Goal: Information Seeking & Learning: Learn about a topic

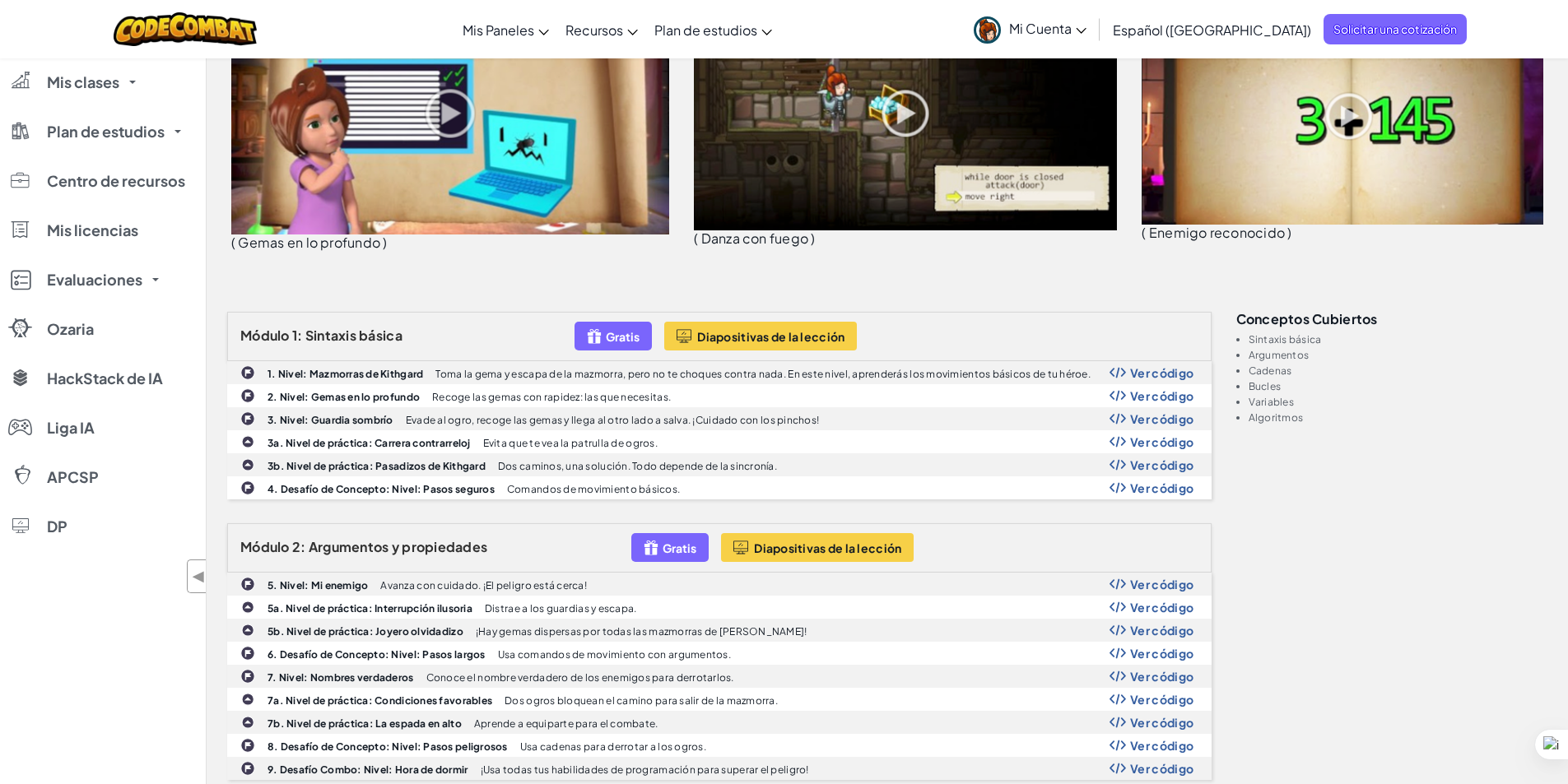
scroll to position [411, 0]
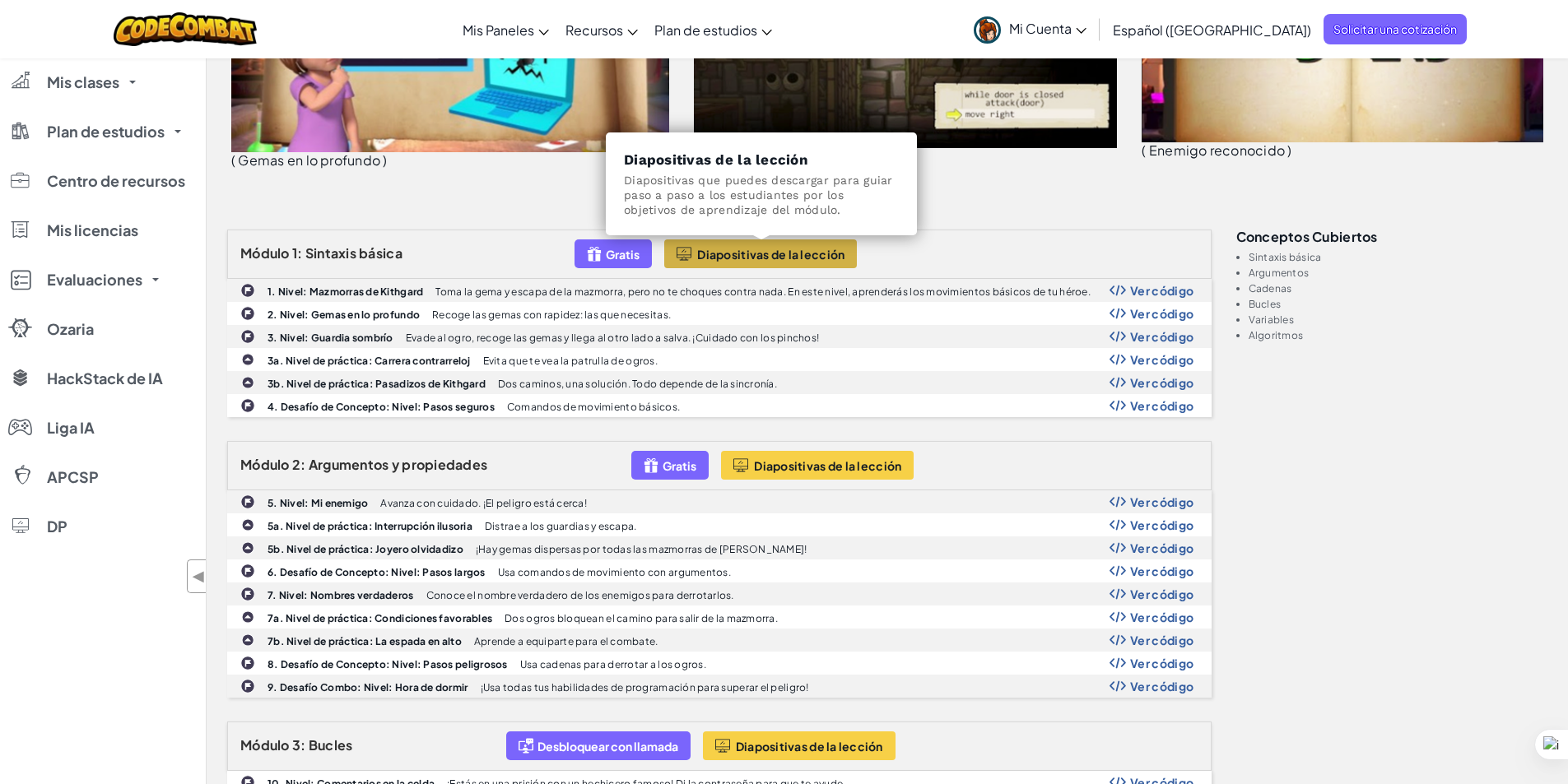
click at [762, 248] on font "Diapositivas de la lección" at bounding box center [770, 254] width 148 height 15
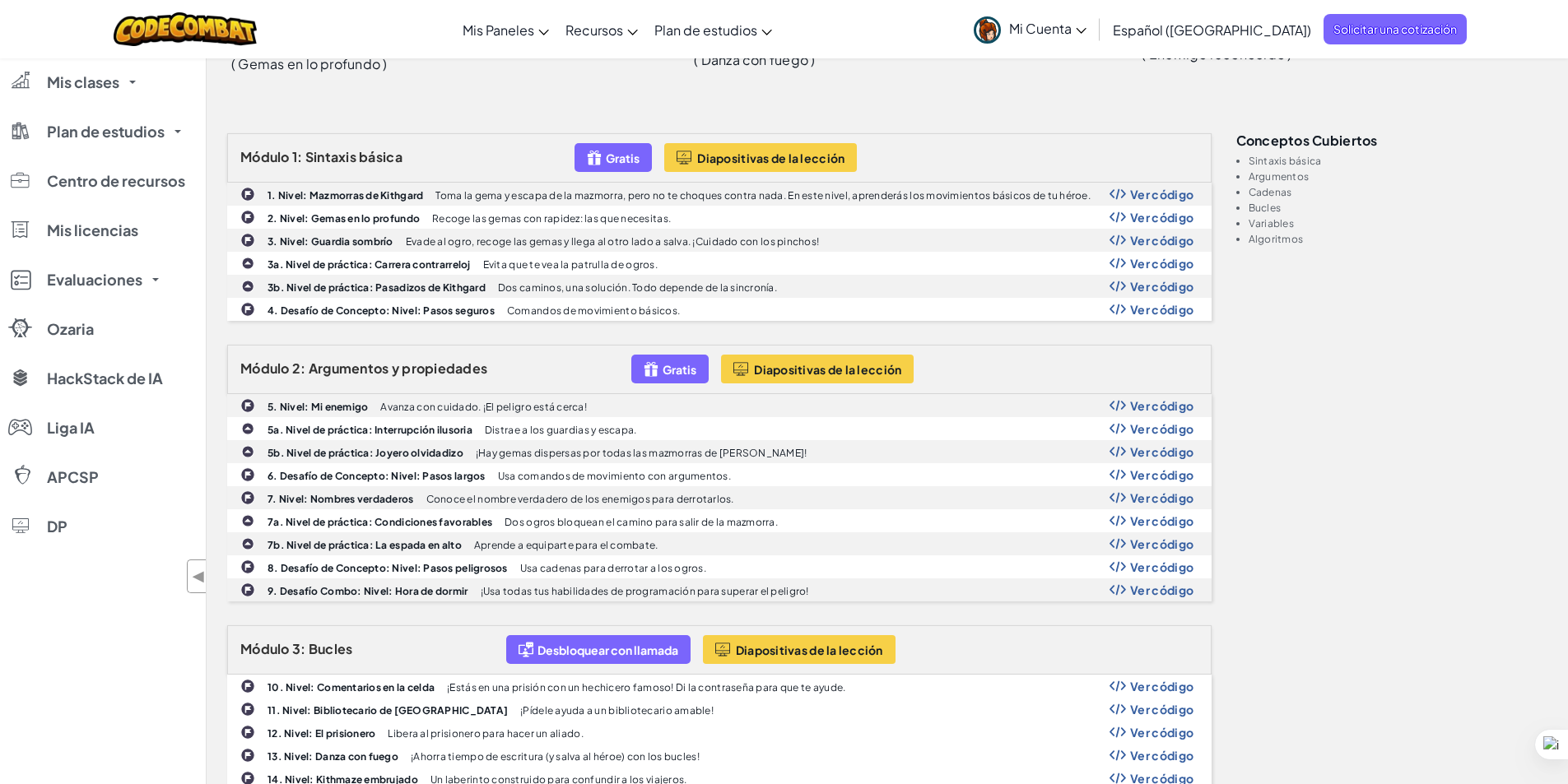
scroll to position [493, 0]
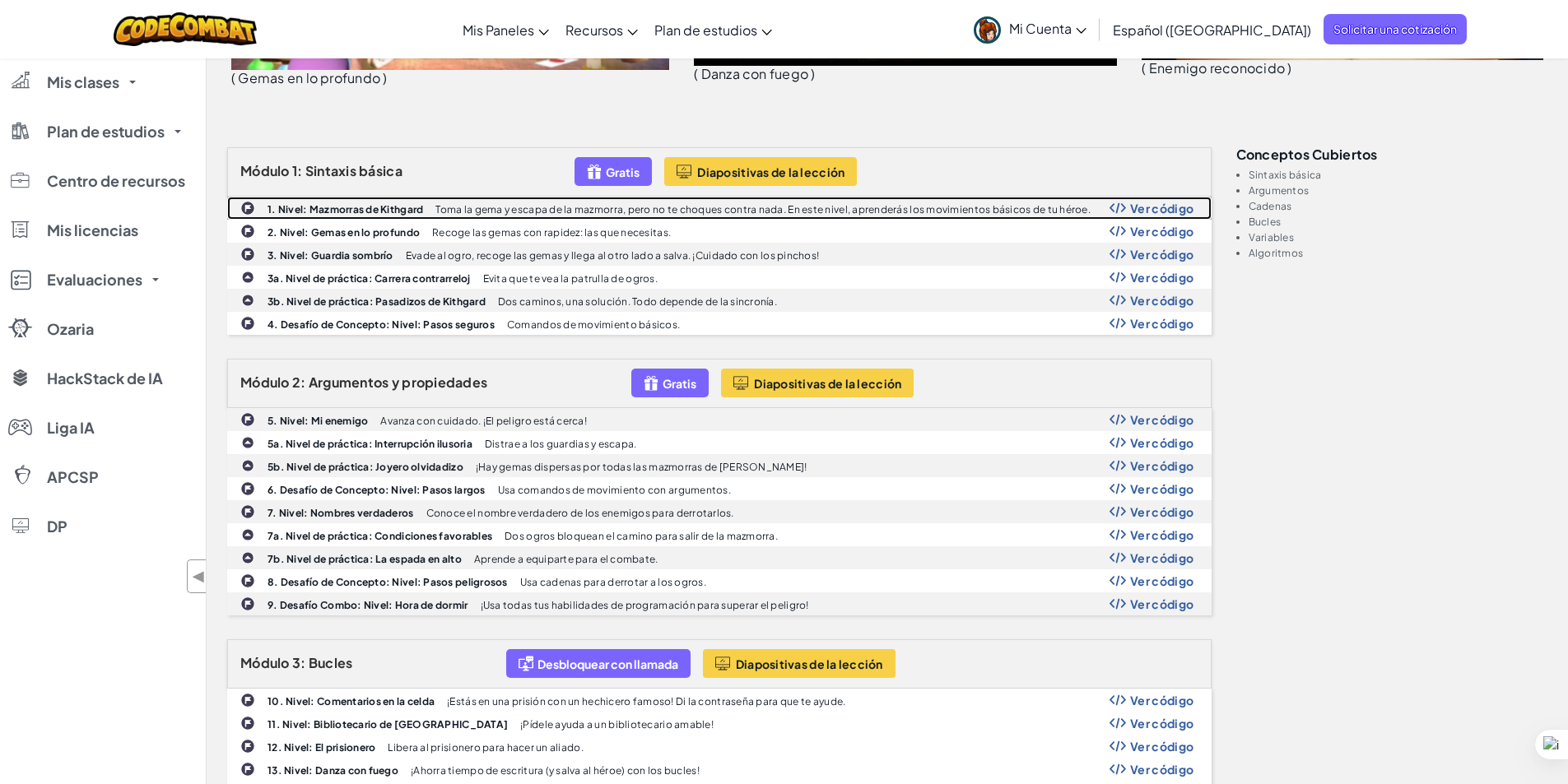
click at [1121, 203] on img at bounding box center [1117, 208] width 17 height 11
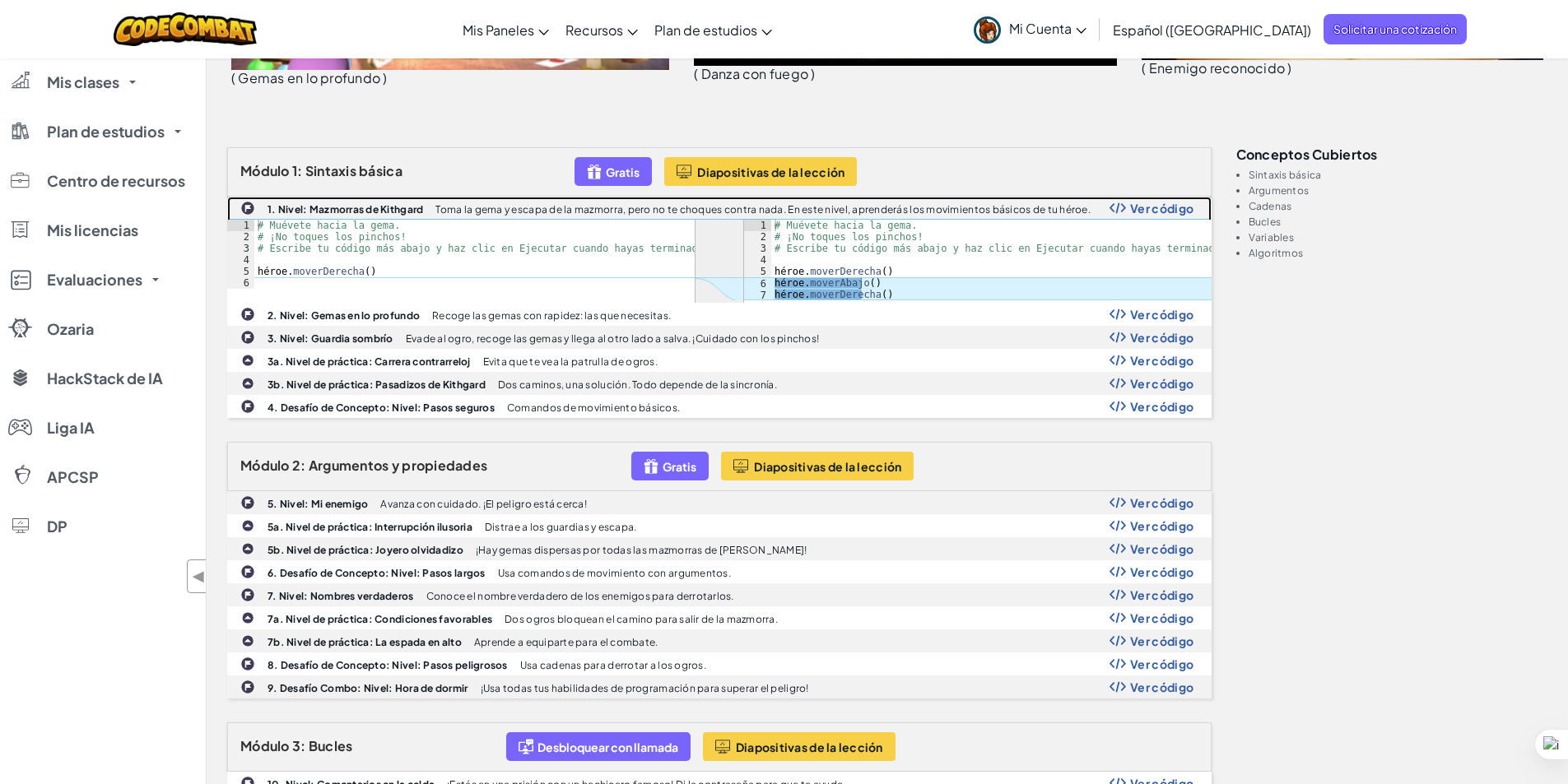
click at [1121, 203] on img at bounding box center [1117, 208] width 17 height 11
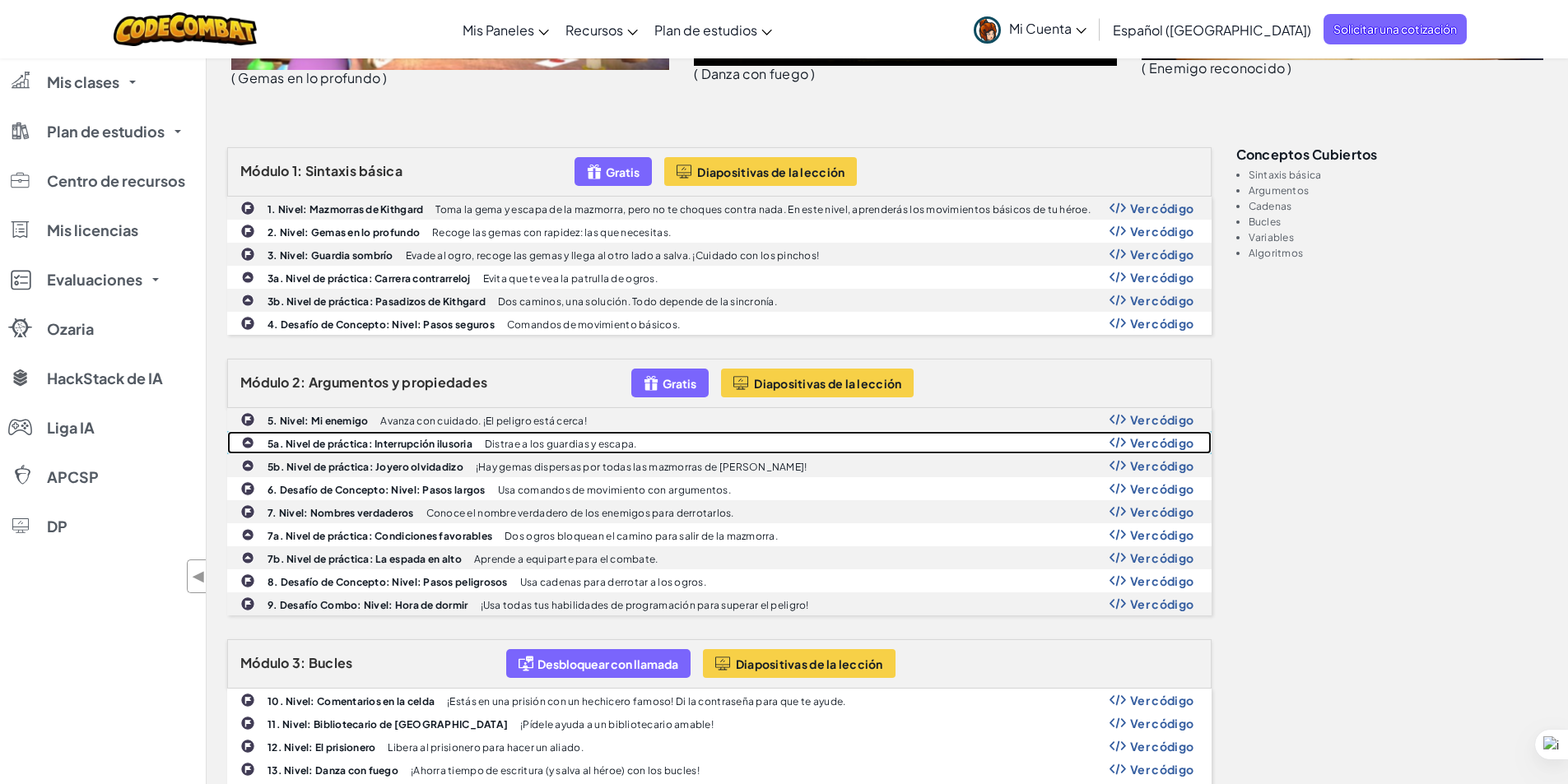
click at [1165, 444] on font "Ver código" at bounding box center [1161, 443] width 64 height 15
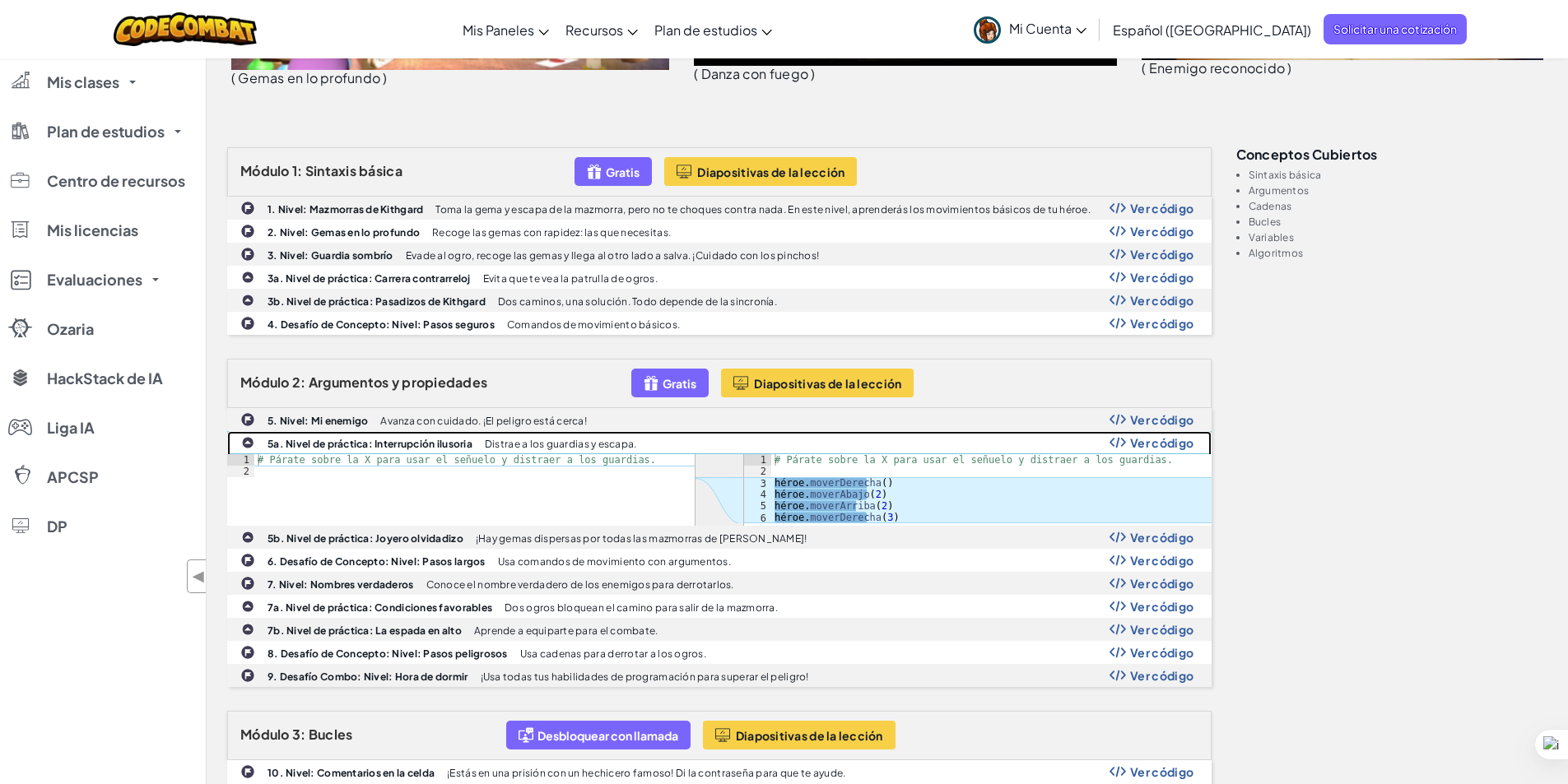
click at [1165, 444] on font "Ver código" at bounding box center [1161, 443] width 64 height 15
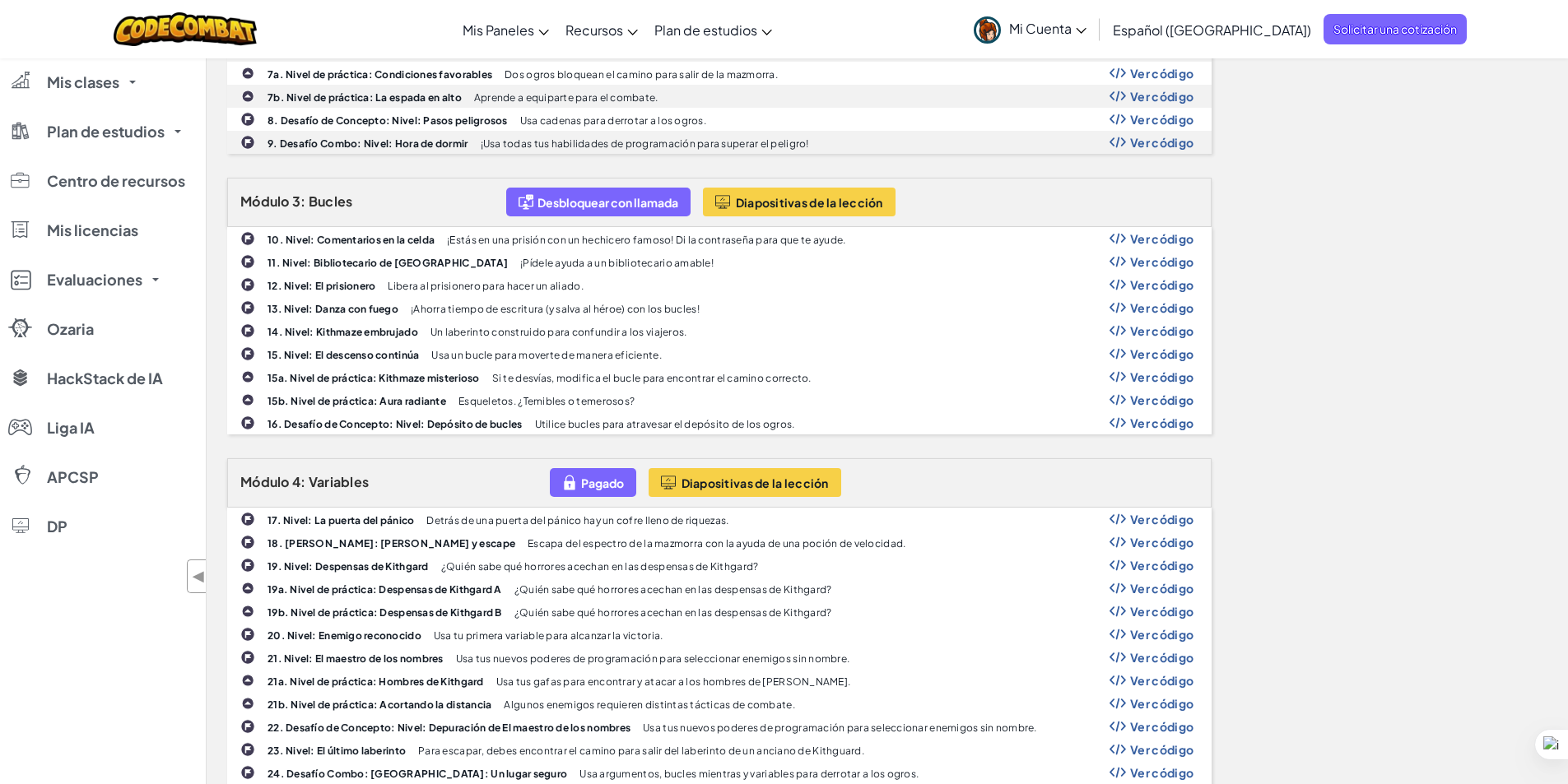
scroll to position [987, 0]
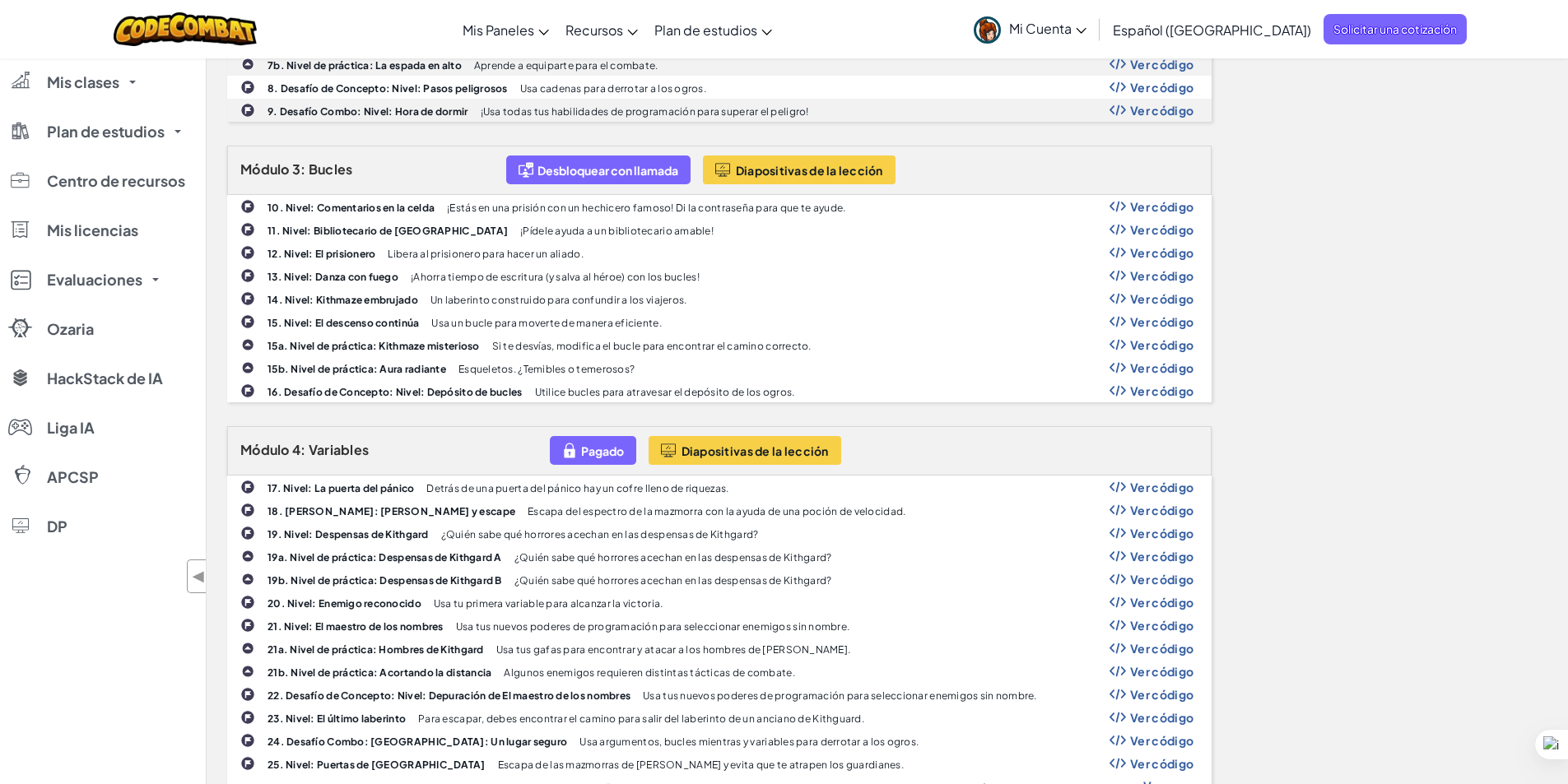
click at [1171, 385] on font "Ver código" at bounding box center [1161, 391] width 64 height 15
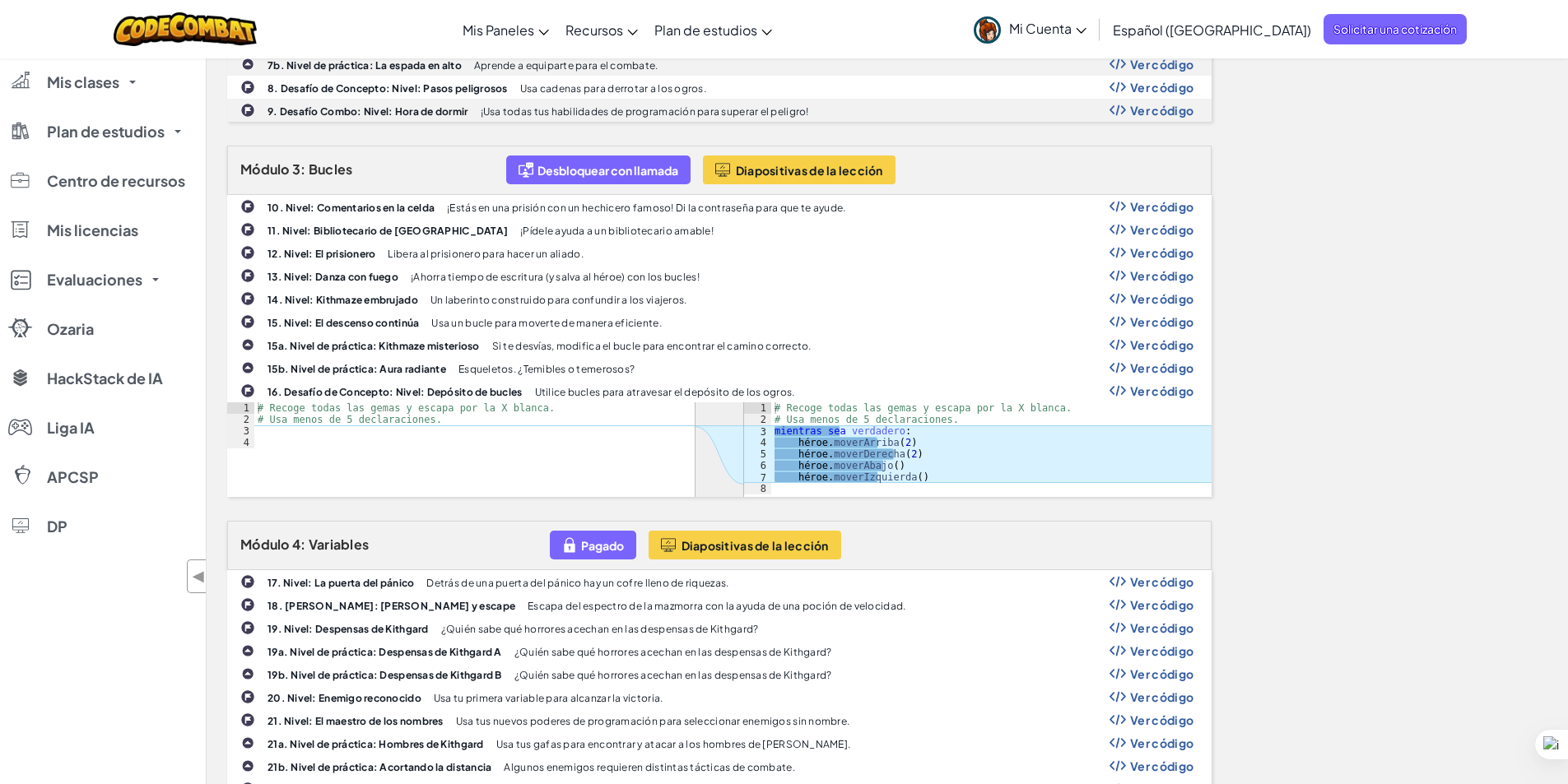
click at [1171, 385] on font "Ver código" at bounding box center [1161, 391] width 64 height 15
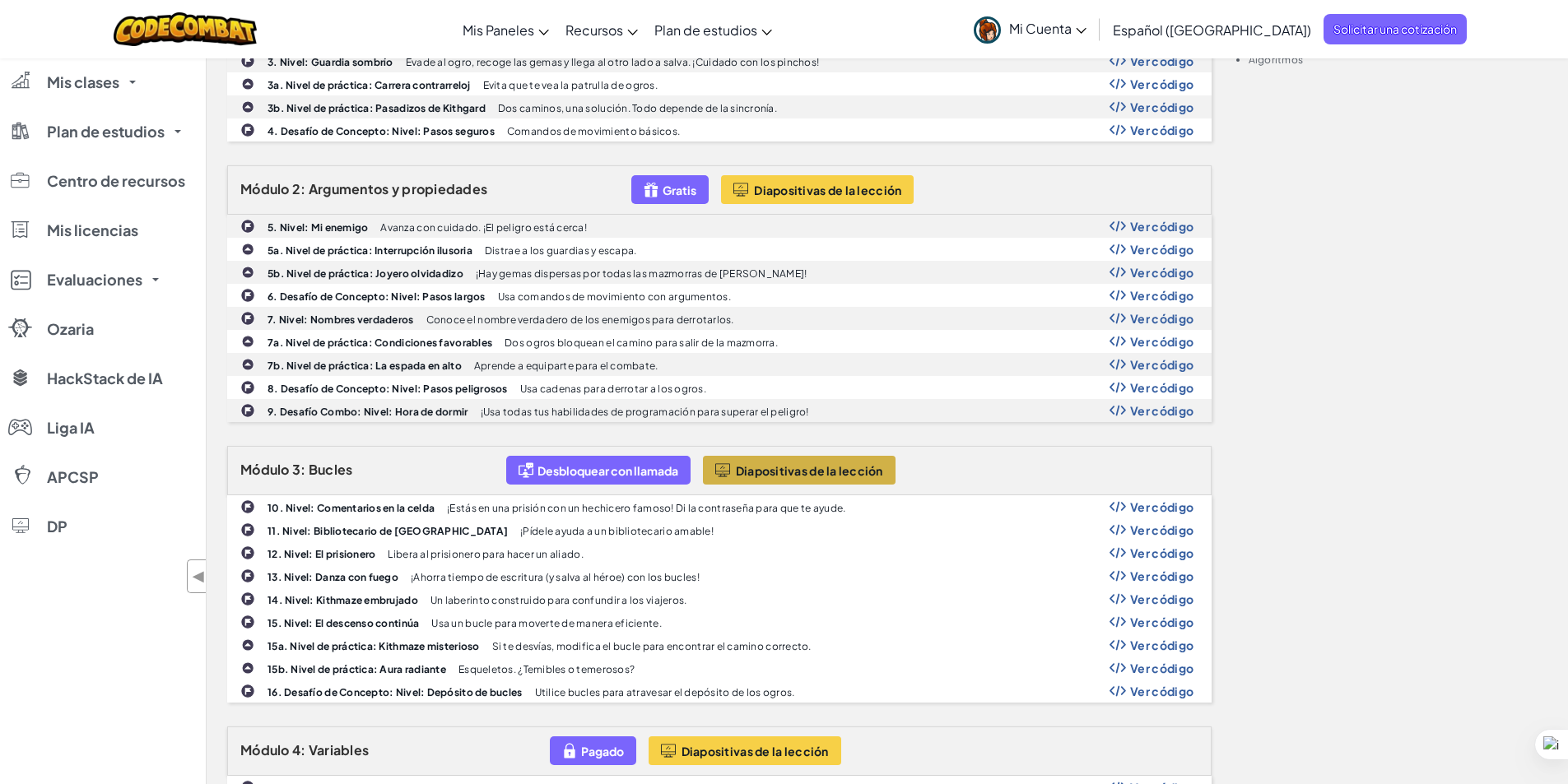
scroll to position [658, 0]
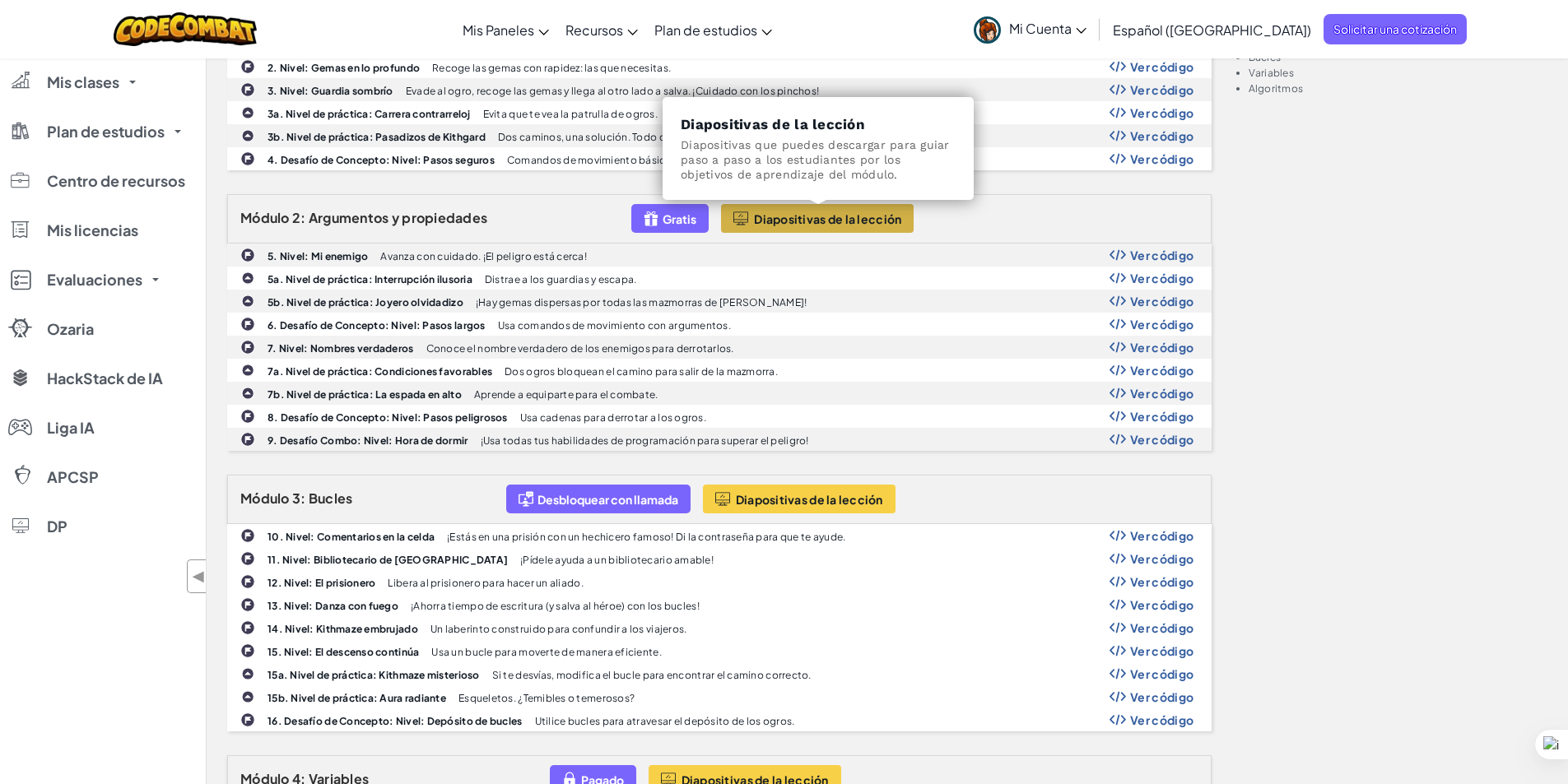
click at [838, 218] on font "Diapositivas de la lección" at bounding box center [827, 219] width 148 height 15
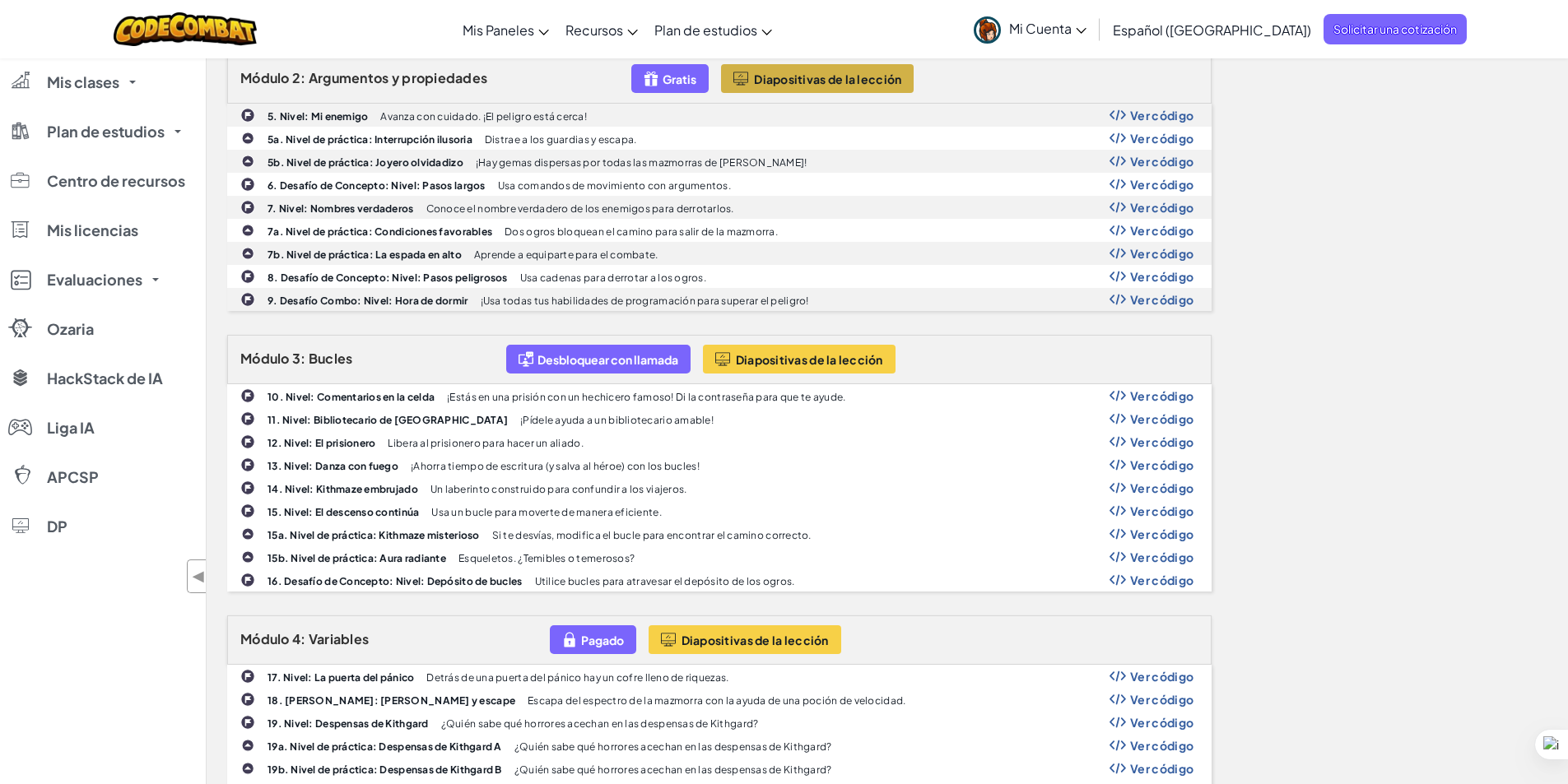
scroll to position [806, 0]
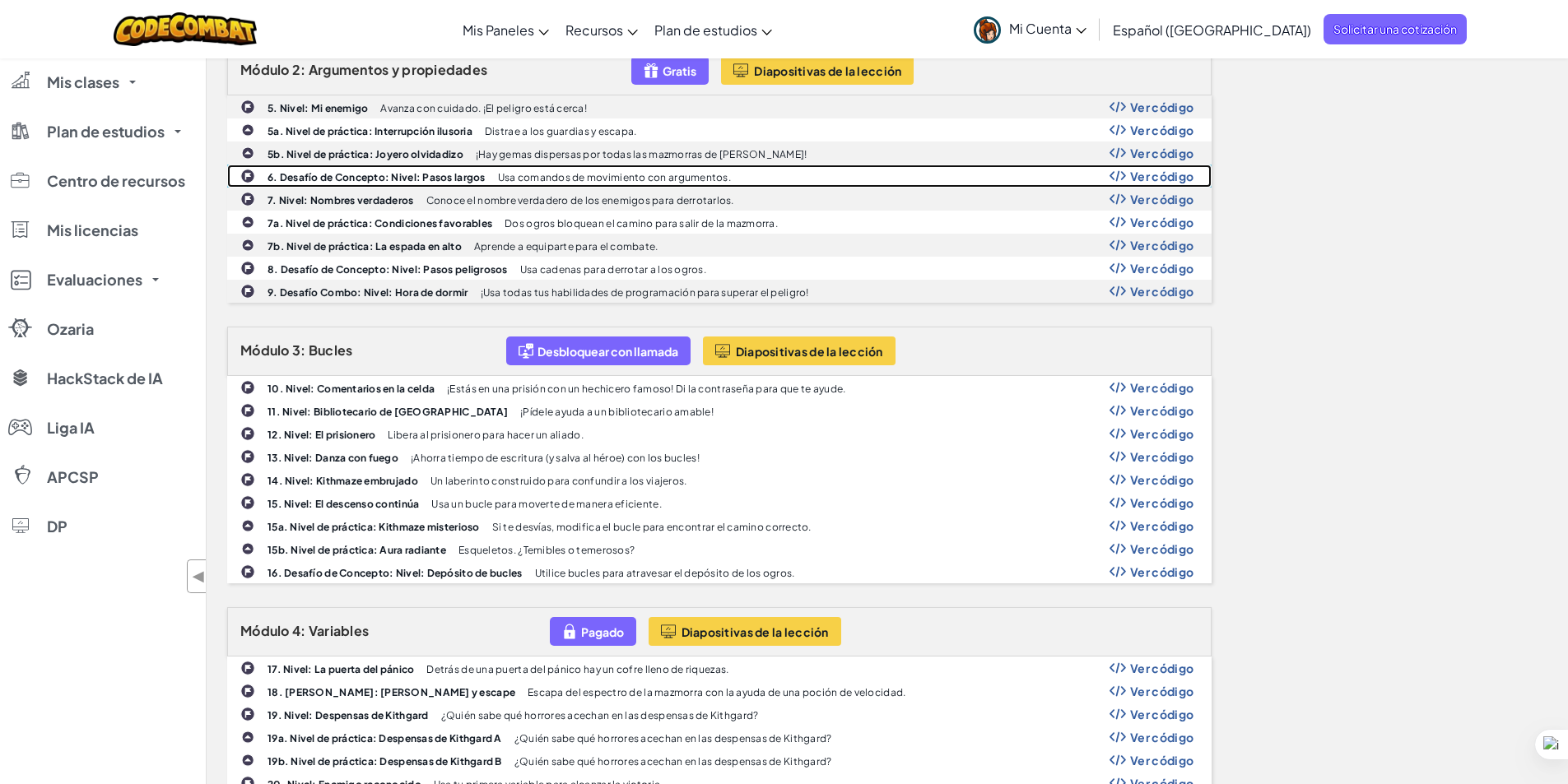
click at [649, 179] on font "Usa comandos de movimiento con argumentos." at bounding box center [613, 177] width 233 height 12
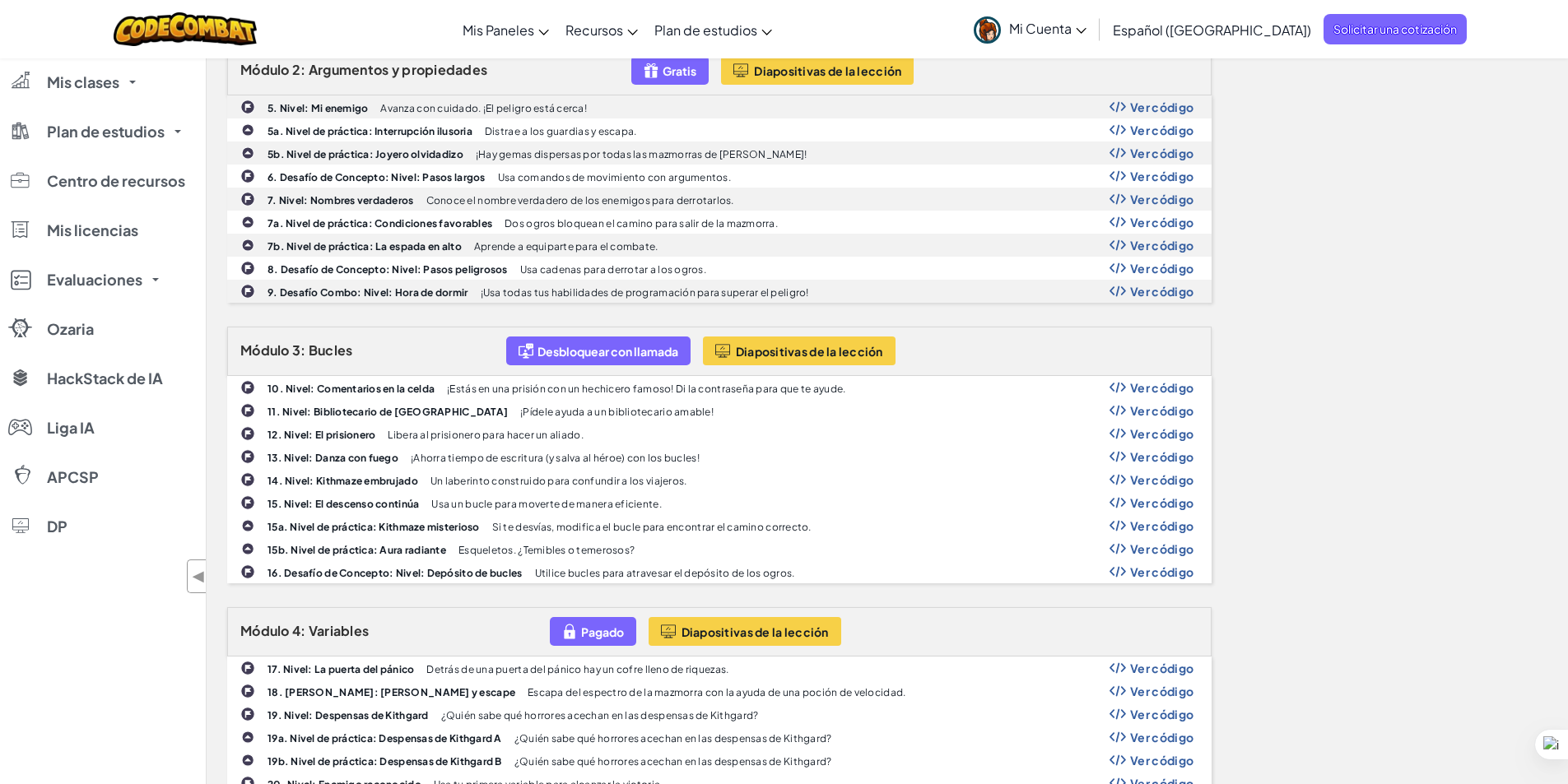
click at [383, 486] on font "14. Nivel: Kithmaze embrujado" at bounding box center [342, 480] width 151 height 12
click at [1140, 482] on font "Ver código" at bounding box center [1161, 479] width 64 height 15
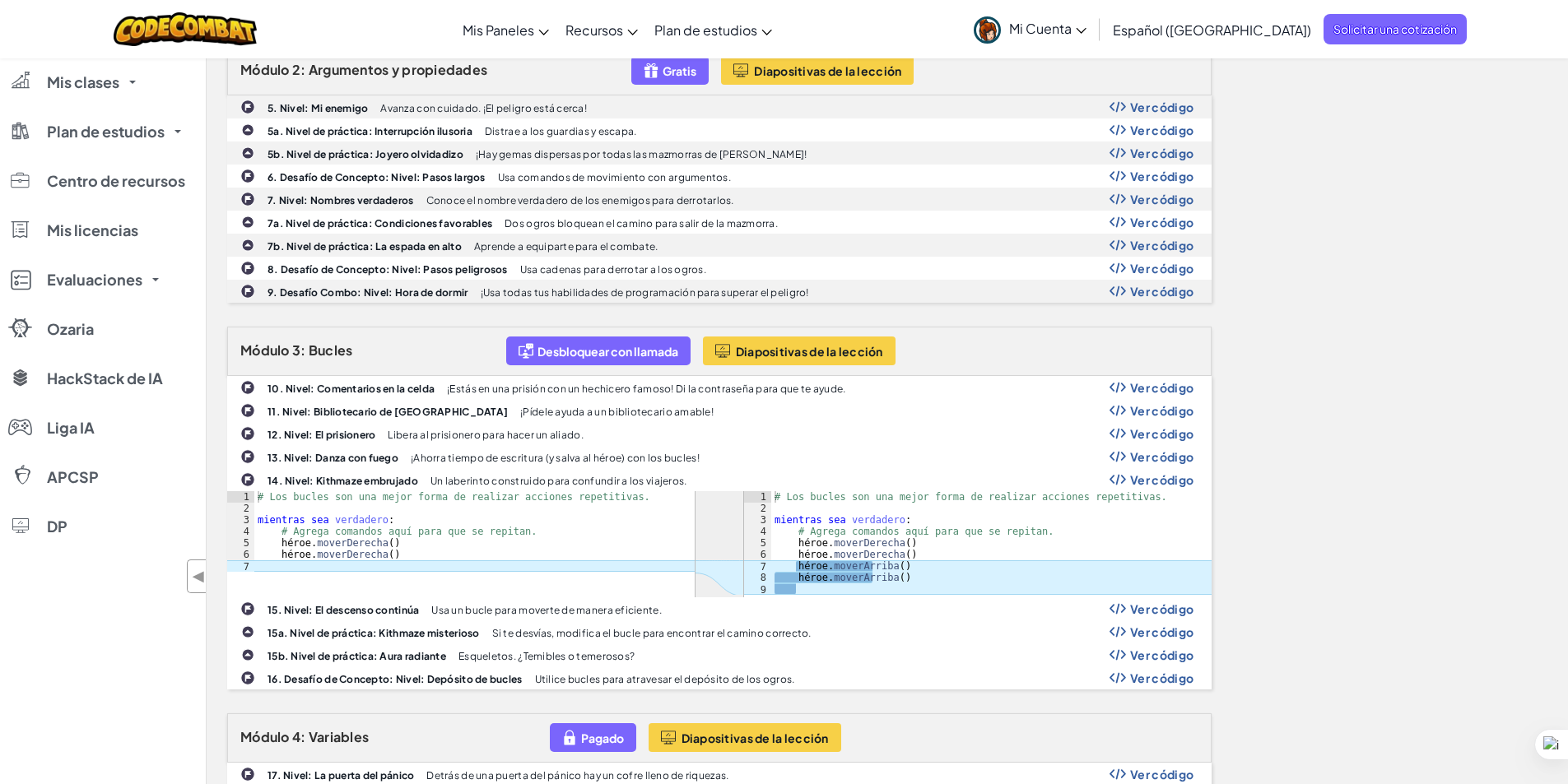
click at [1133, 485] on font "Ver código" at bounding box center [1161, 479] width 64 height 15
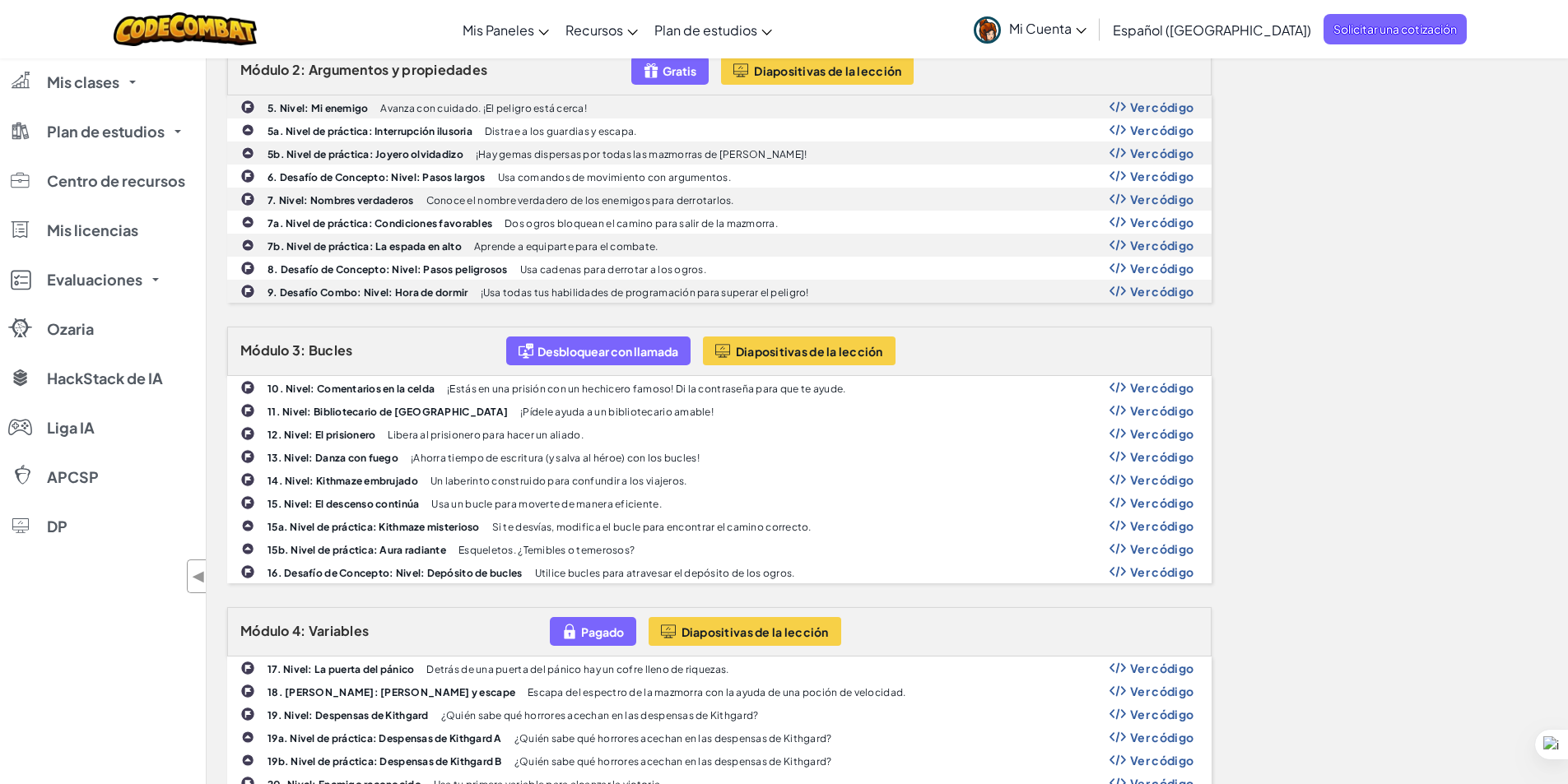
click at [1133, 484] on font "Ver código" at bounding box center [1161, 479] width 64 height 15
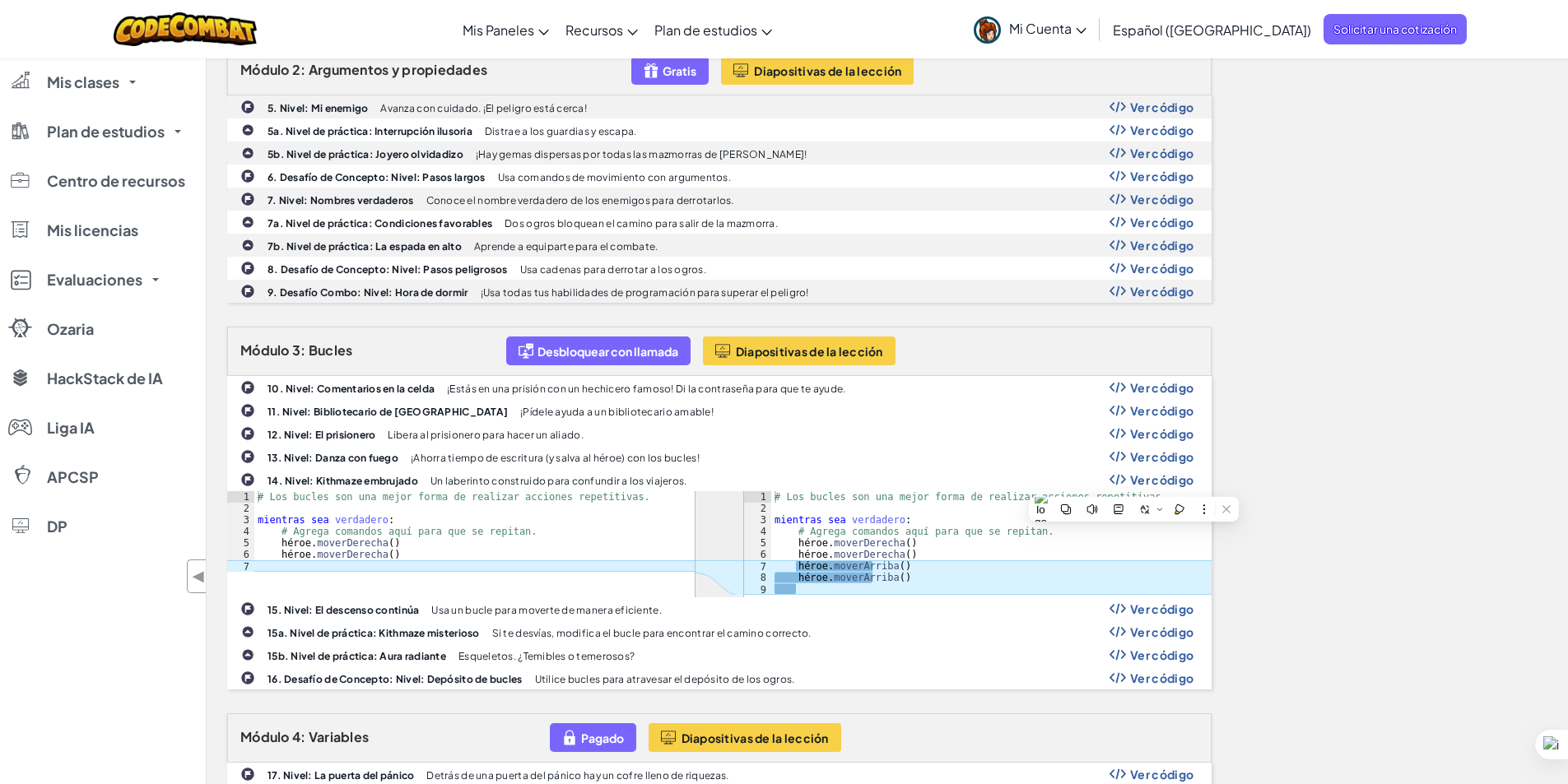
click at [522, 475] on font "Un laberinto construido para confundir a los viajeros." at bounding box center [558, 480] width 257 height 12
click at [274, 479] on font "14. Nivel: Kithmaze embrujado" at bounding box center [342, 480] width 151 height 12
click at [274, 488] on div "14. Nivel: Kithmaze embrujado Un laberinto construido para confundir a los viaj…" at bounding box center [719, 479] width 983 height 21
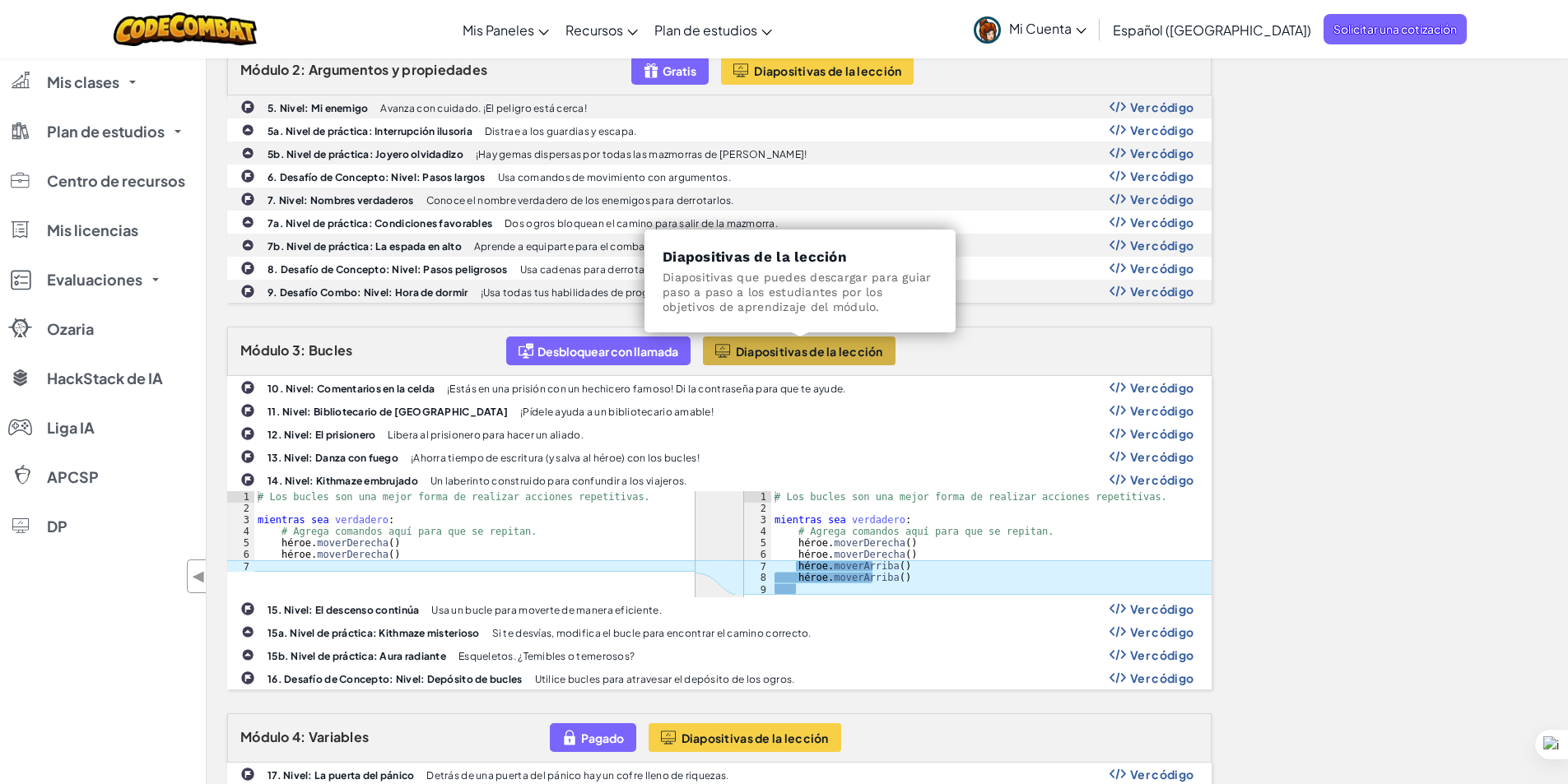
click at [879, 347] on font "Diapositivas de la lección" at bounding box center [810, 351] width 148 height 15
